Goal: Transaction & Acquisition: Purchase product/service

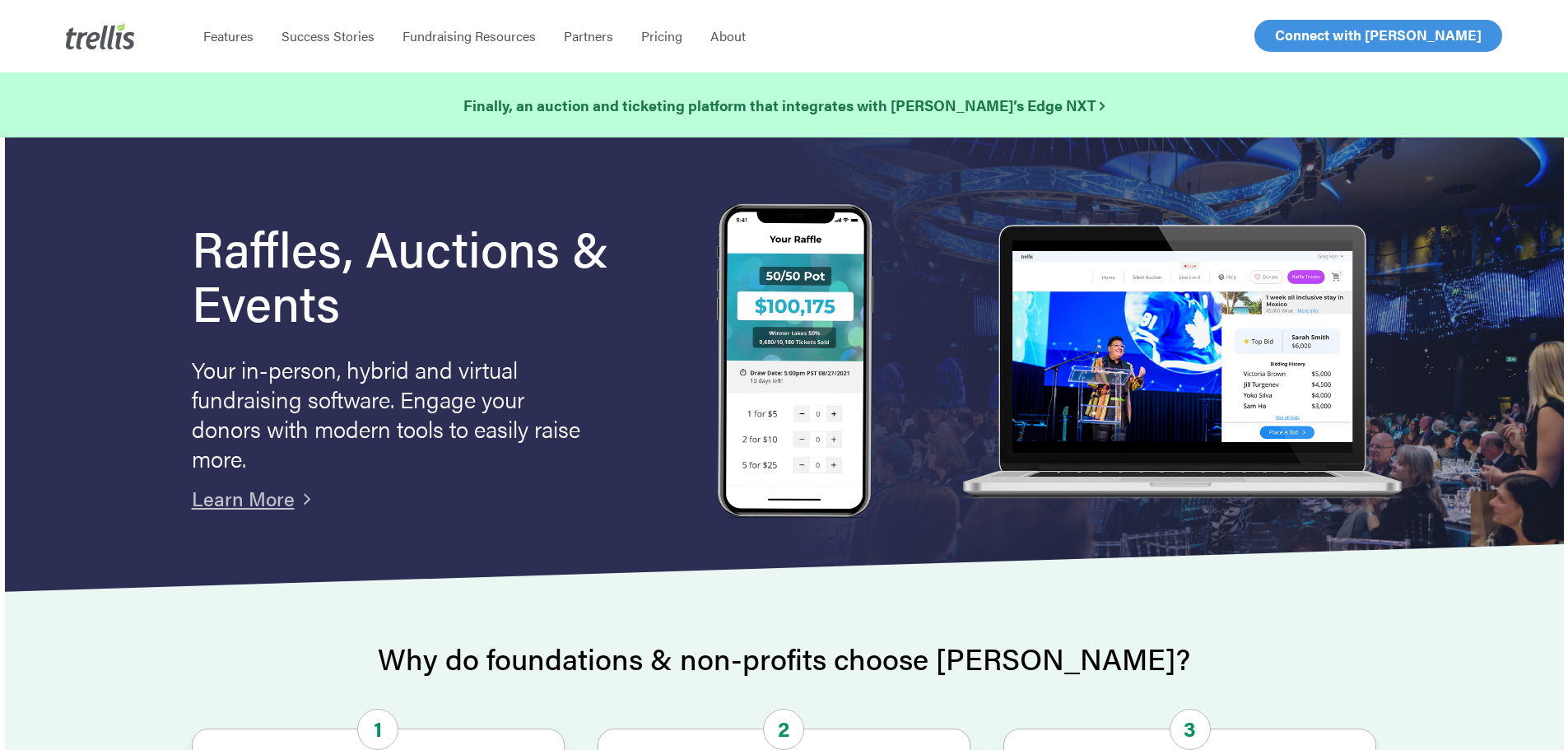
click at [1293, 31] on span "Log In" at bounding box center [1294, 36] width 39 height 20
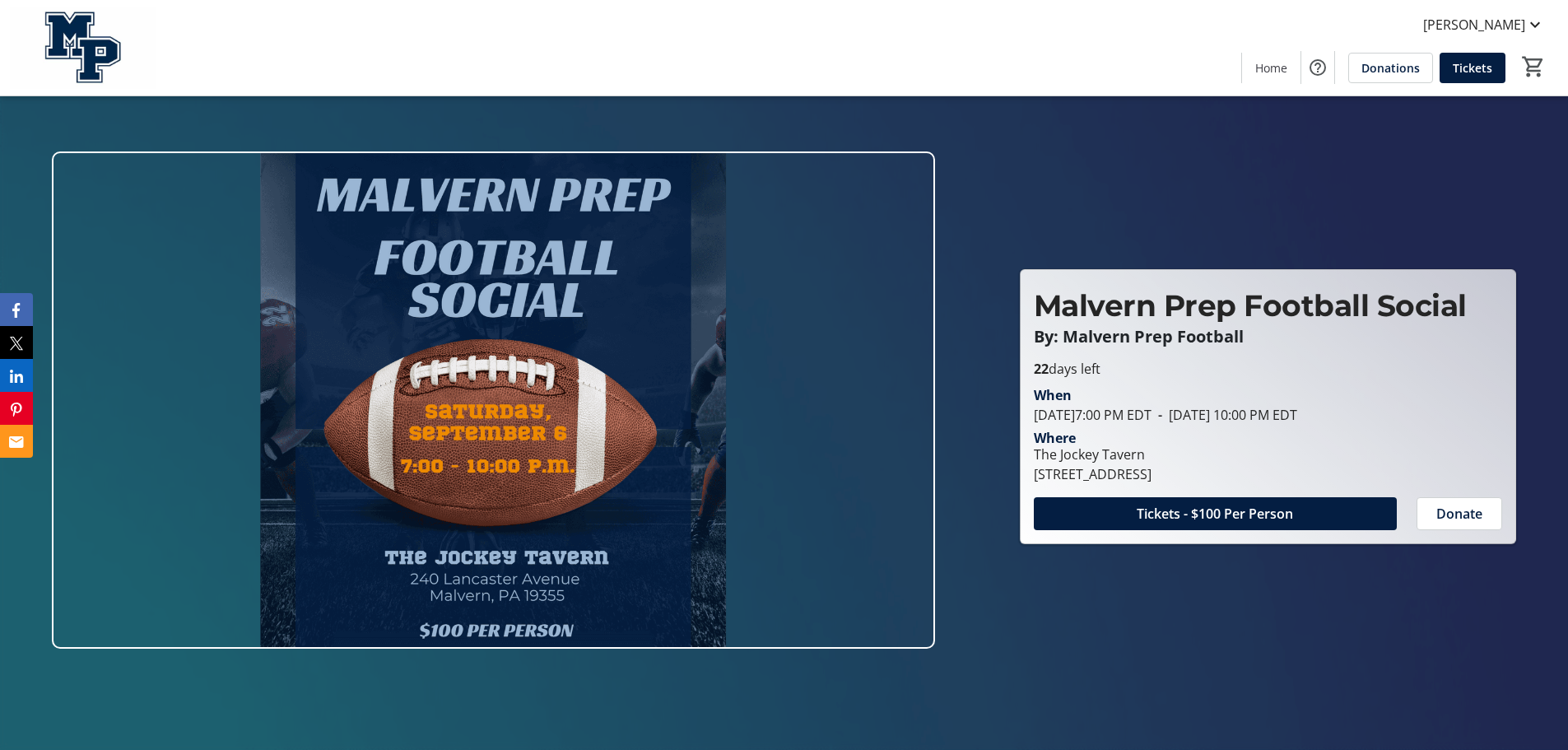
click at [193, 126] on div at bounding box center [784, 375] width 1568 height 750
click at [1477, 518] on span "Donate" at bounding box center [1459, 513] width 46 height 20
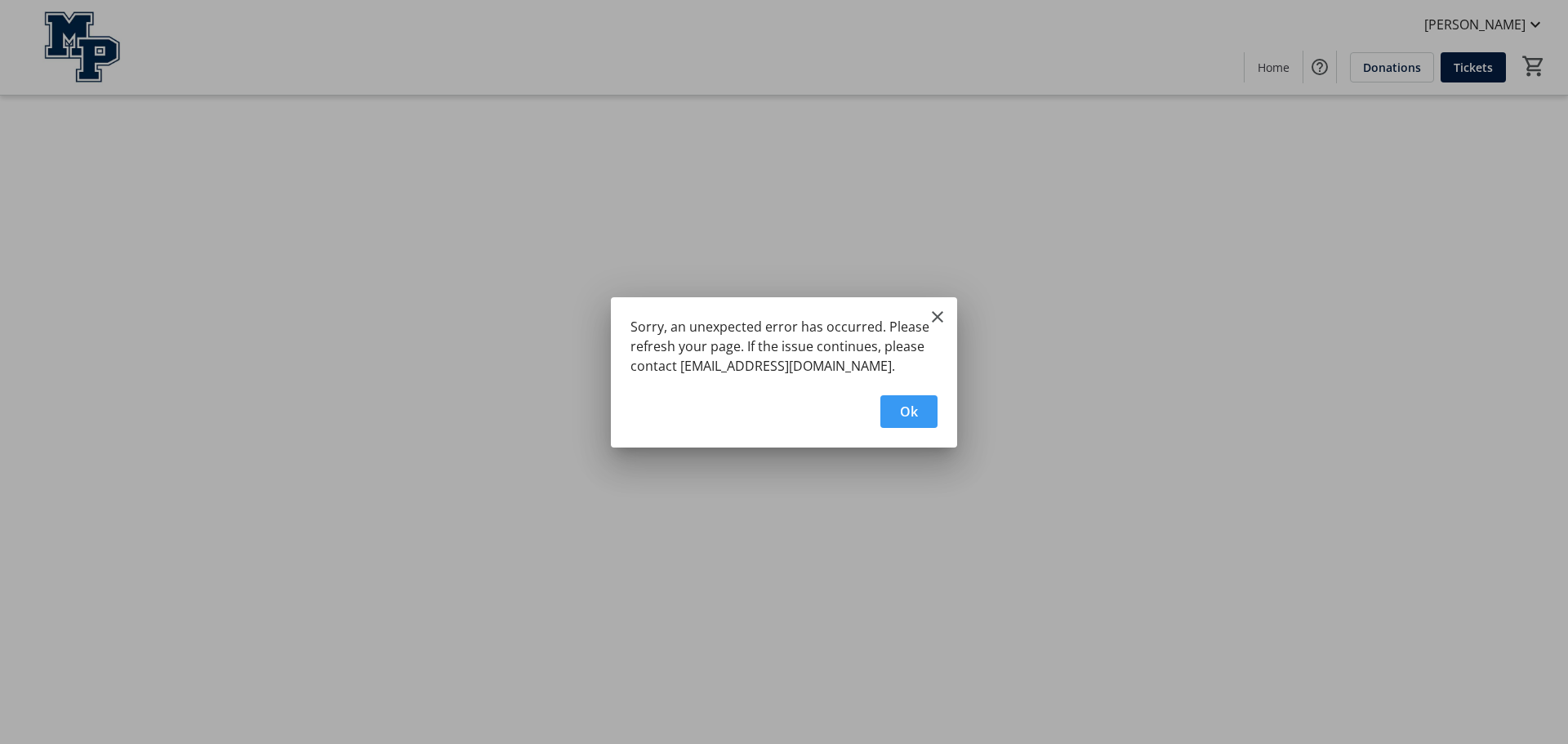
click at [915, 412] on span "Ok" at bounding box center [909, 411] width 18 height 19
